Goal: Navigation & Orientation: Find specific page/section

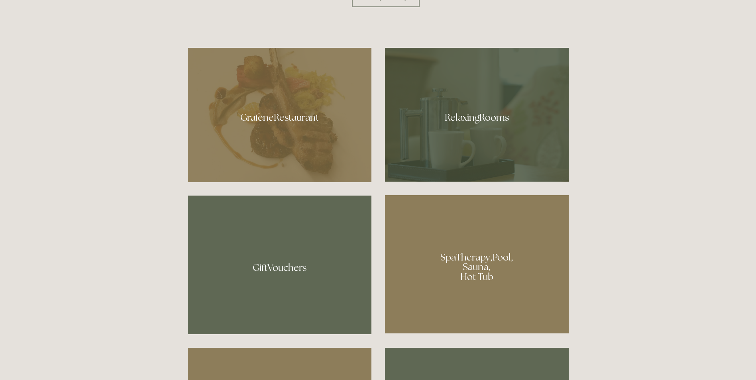
scroll to position [518, 0]
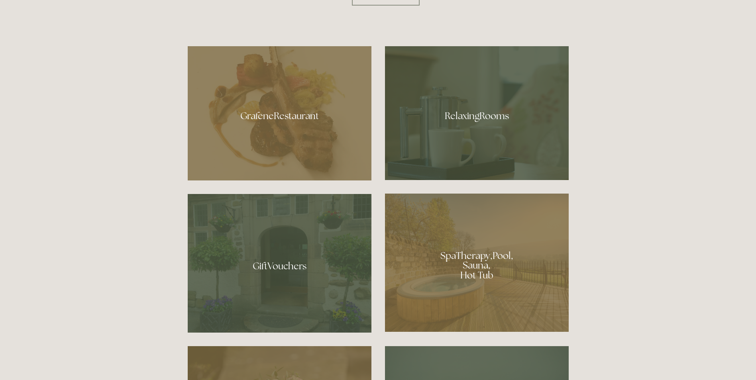
click at [473, 266] on div at bounding box center [477, 263] width 184 height 138
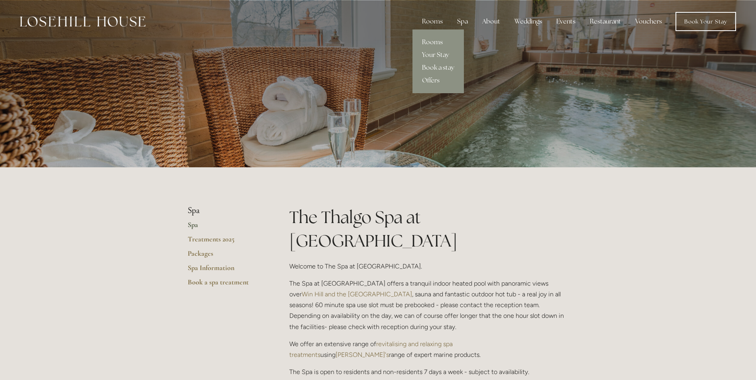
click at [438, 37] on link "Rooms" at bounding box center [438, 42] width 51 height 13
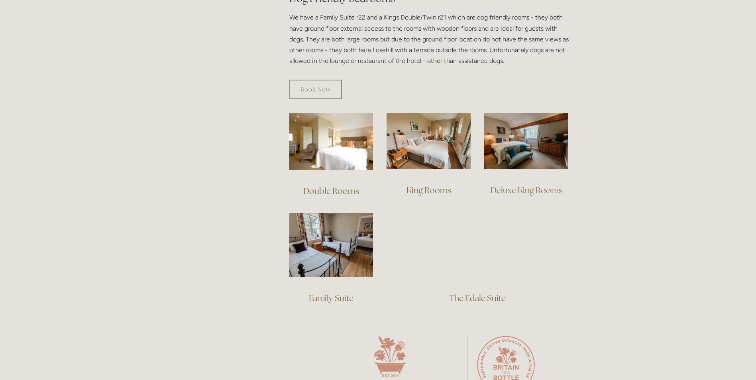
scroll to position [518, 0]
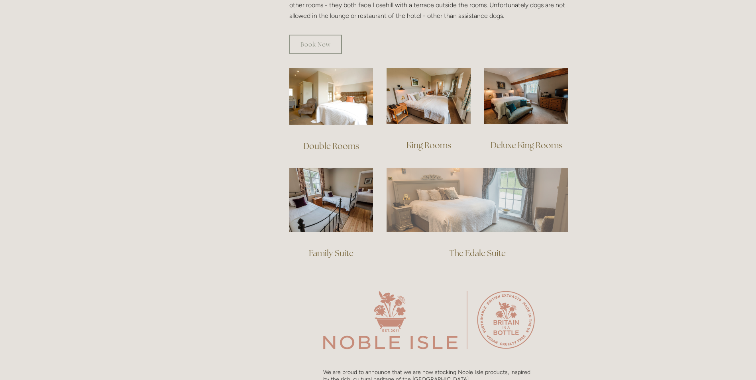
click at [480, 182] on img at bounding box center [478, 200] width 182 height 64
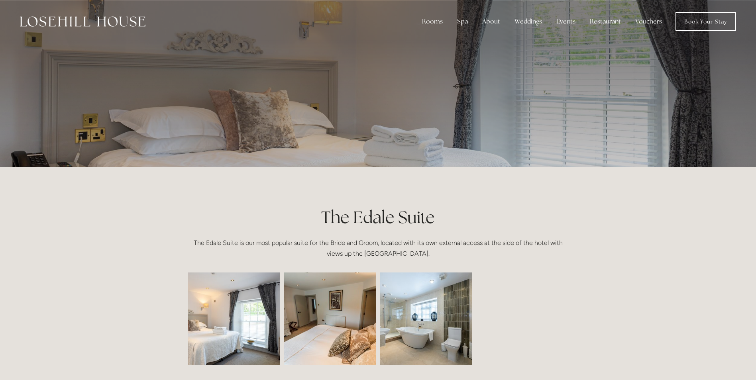
click at [412, 296] on img at bounding box center [426, 319] width 139 height 92
